Goal: Navigation & Orientation: Find specific page/section

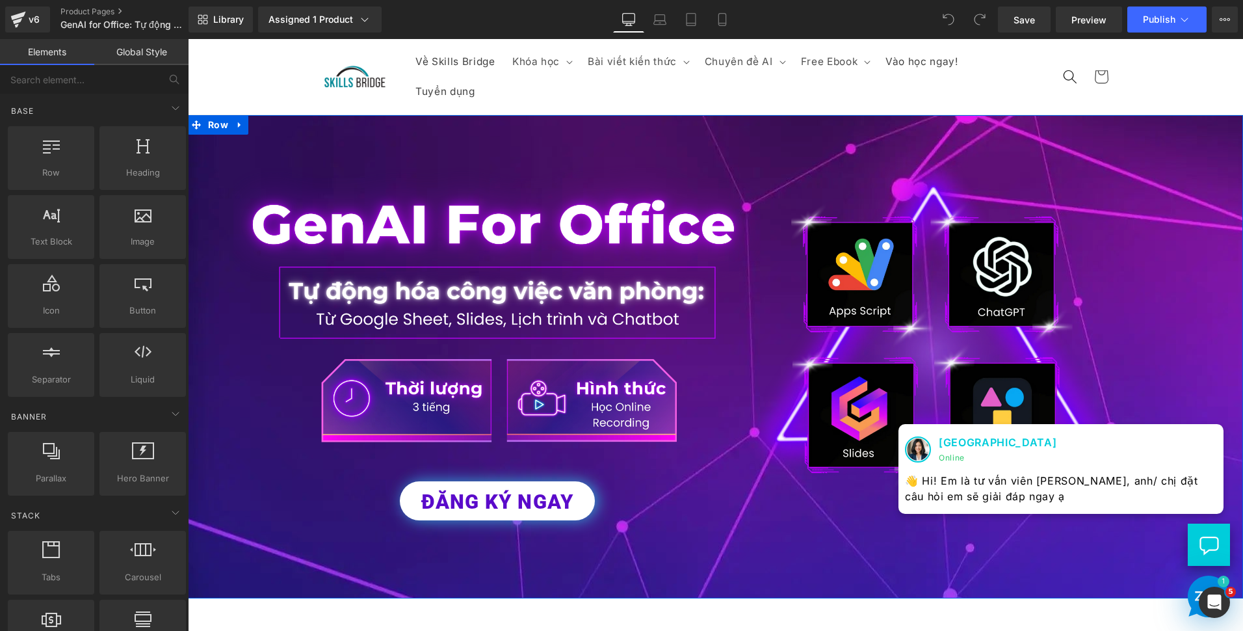
click at [714, 128] on div "Image ĐĂNG KÝ NGAY Button Row Row Image Row" at bounding box center [715, 356] width 1055 height 483
click at [803, 106] on header "Về Skills Bridge Khóa học Khóa học Đào tạo cá nhân Đào tạo doanh nghiệp" at bounding box center [716, 76] width 858 height 75
drag, startPoint x: 803, startPoint y: 106, endPoint x: 728, endPoint y: 119, distance: 75.9
click at [729, 118] on div "Image ĐĂNG KÝ NGAY Button Row Row Image Row" at bounding box center [715, 356] width 1055 height 483
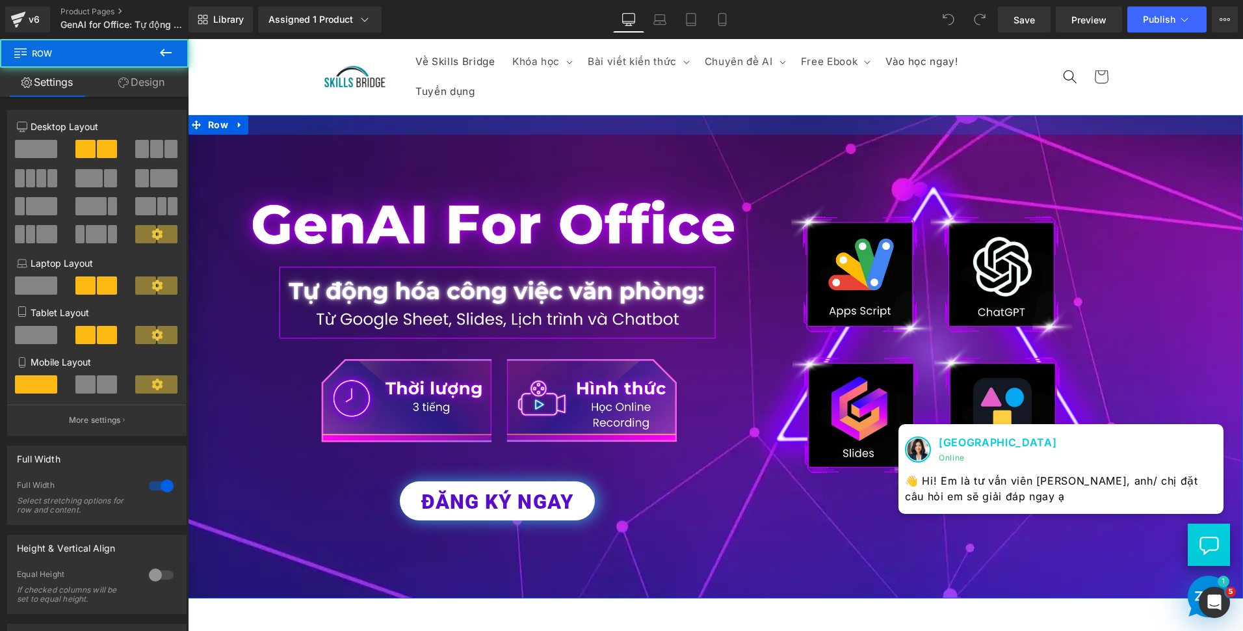
click at [718, 126] on div at bounding box center [715, 125] width 1055 height 20
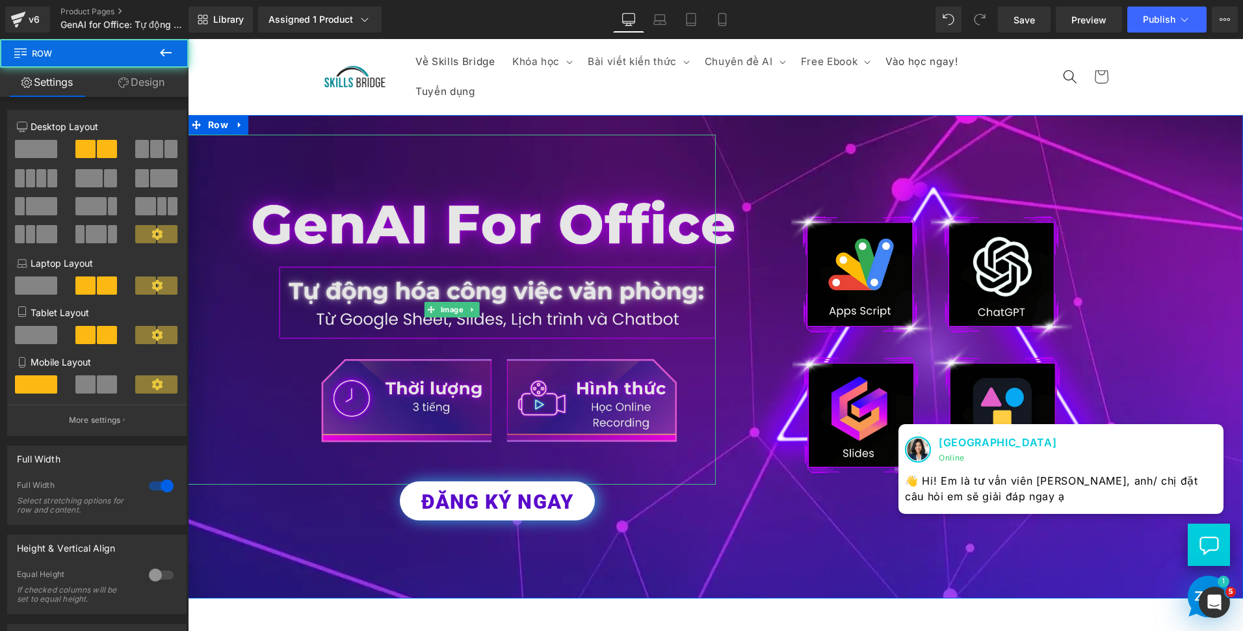
click at [697, 138] on img at bounding box center [497, 310] width 528 height 350
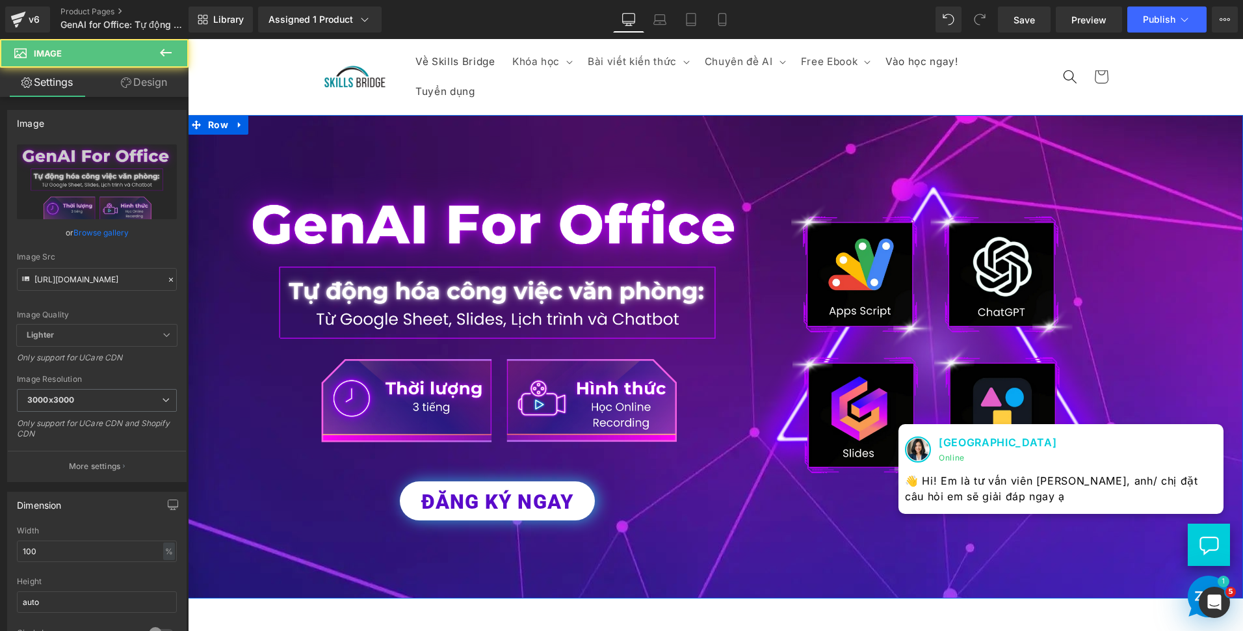
click at [188, 39] on div at bounding box center [188, 39] width 0 height 0
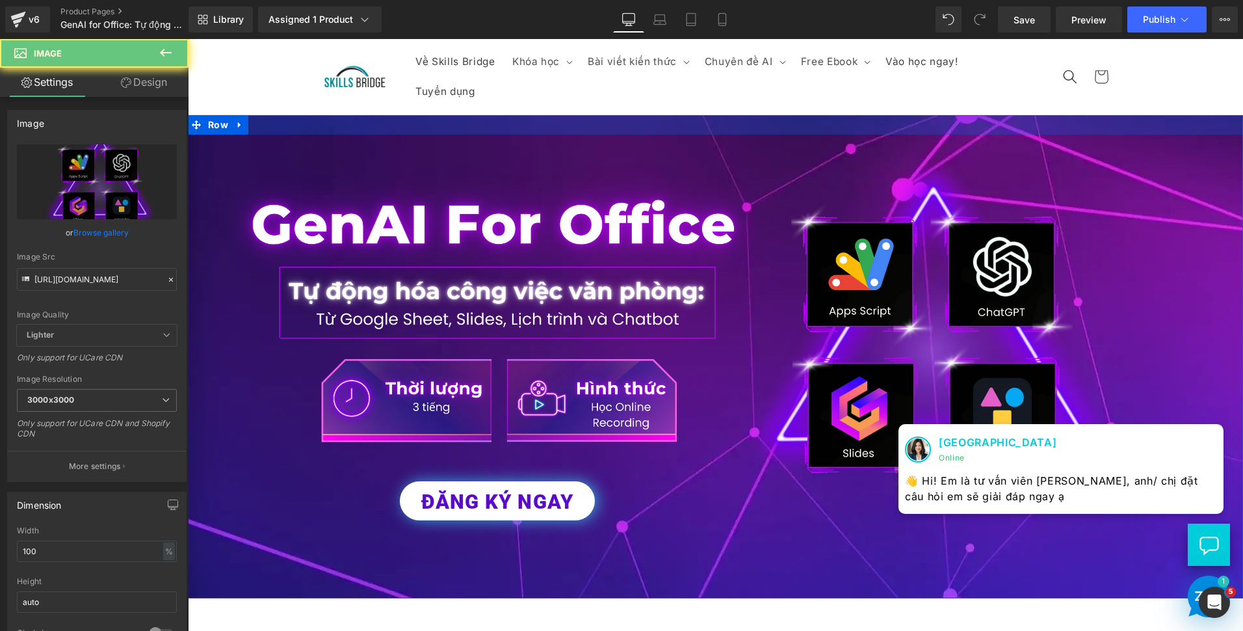
click at [716, 126] on div at bounding box center [715, 125] width 1055 height 20
